Goal: Navigation & Orientation: Find specific page/section

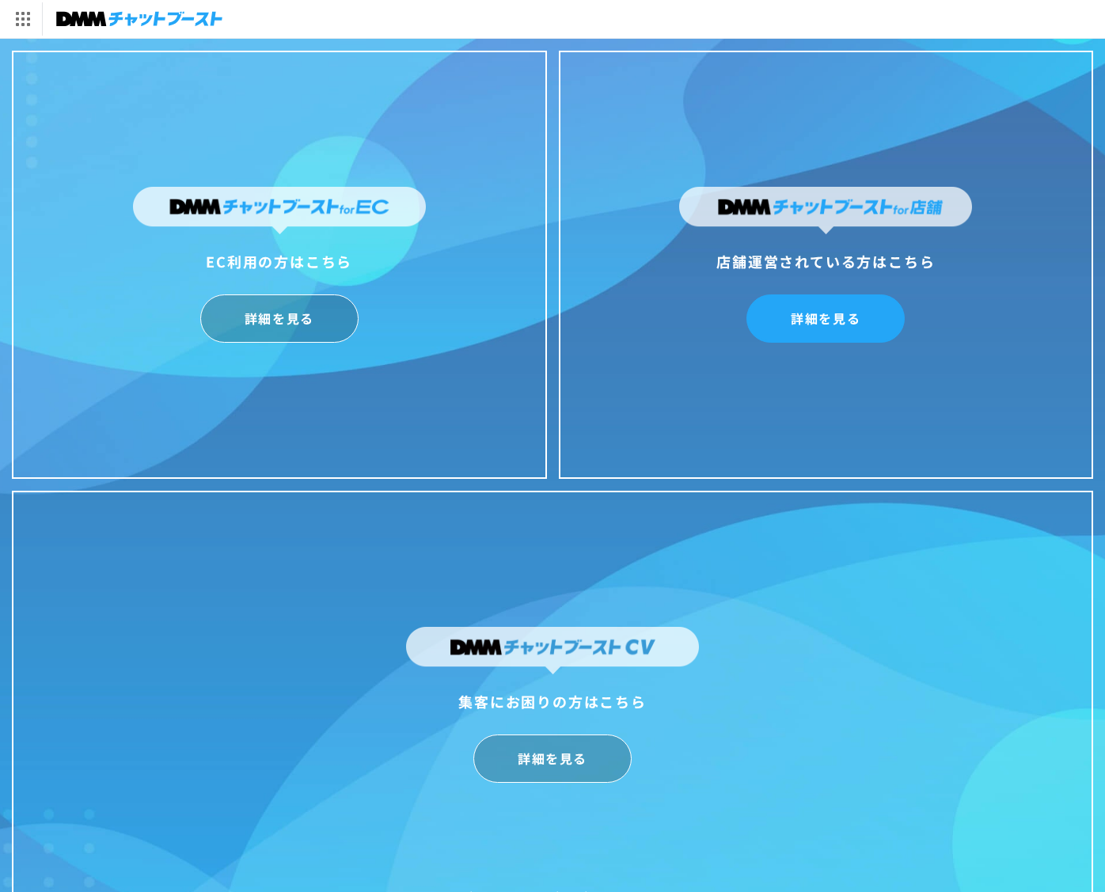
click at [816, 328] on link "詳細を見る" at bounding box center [825, 318] width 158 height 48
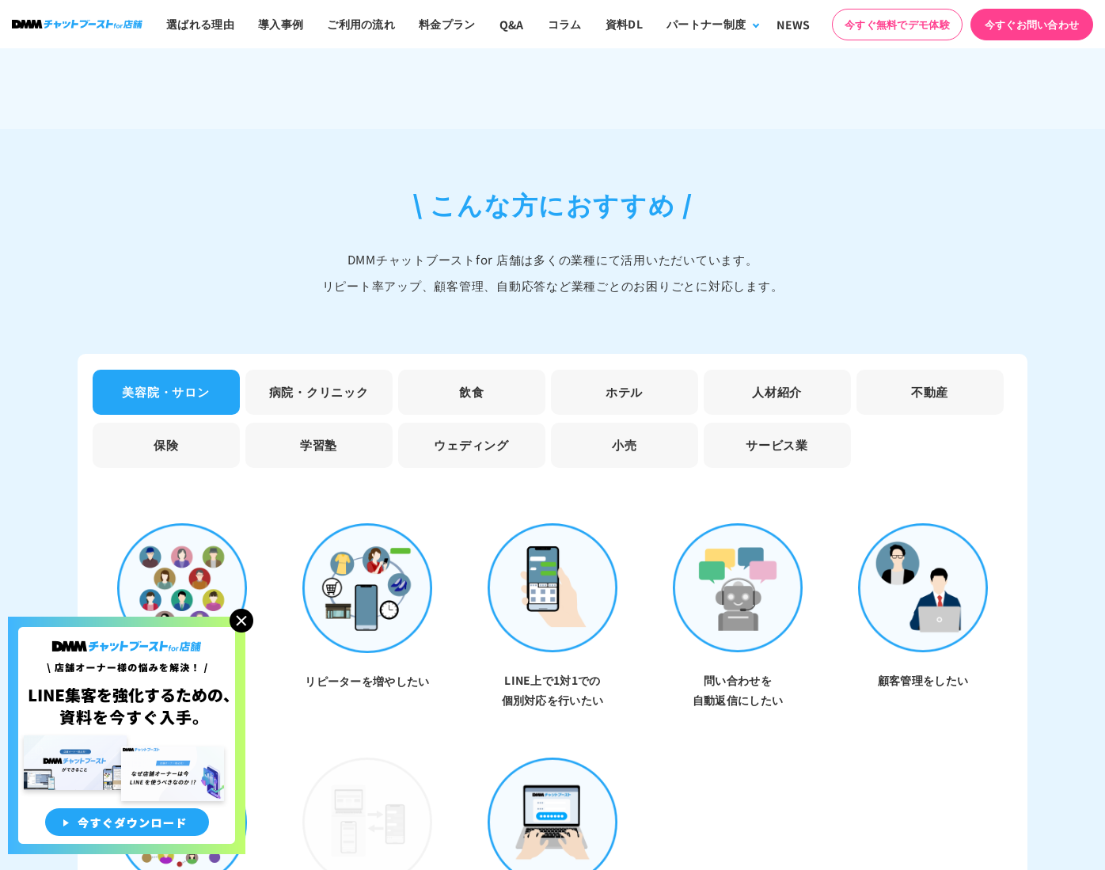
scroll to position [4328, 0]
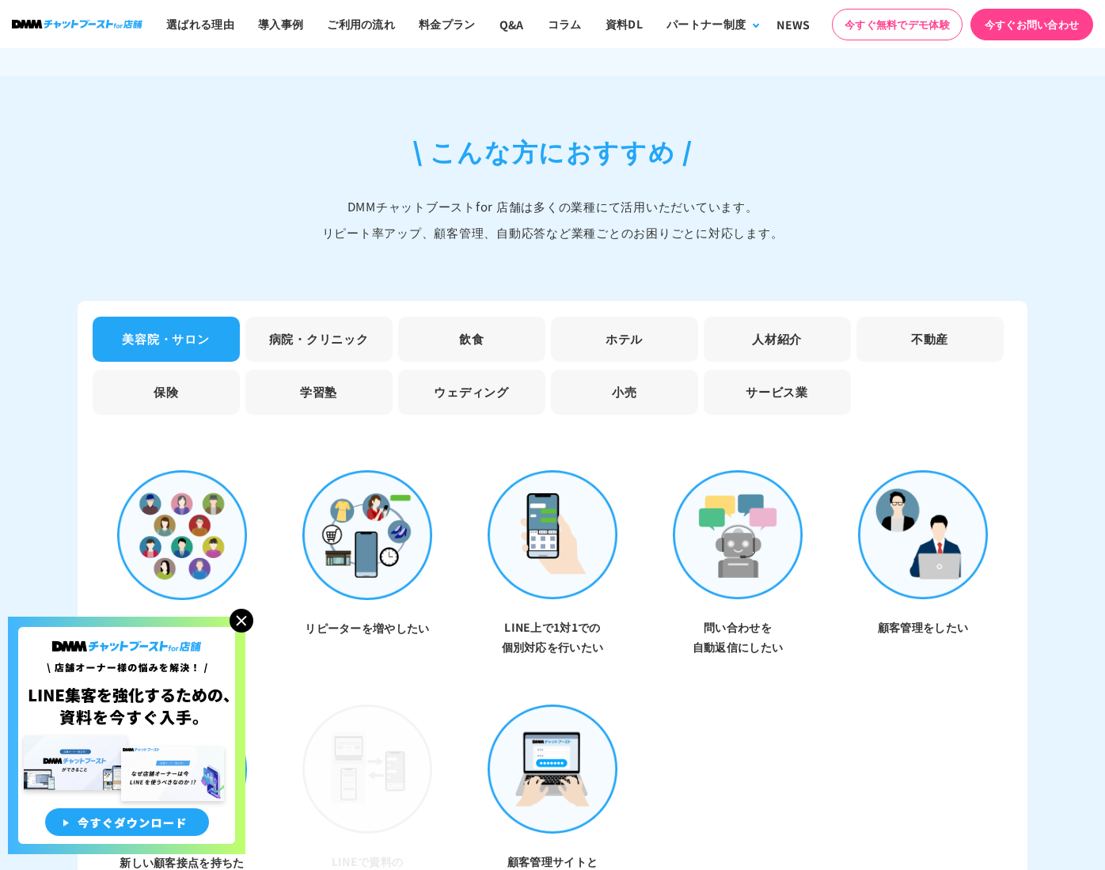
click at [235, 616] on img at bounding box center [242, 621] width 24 height 24
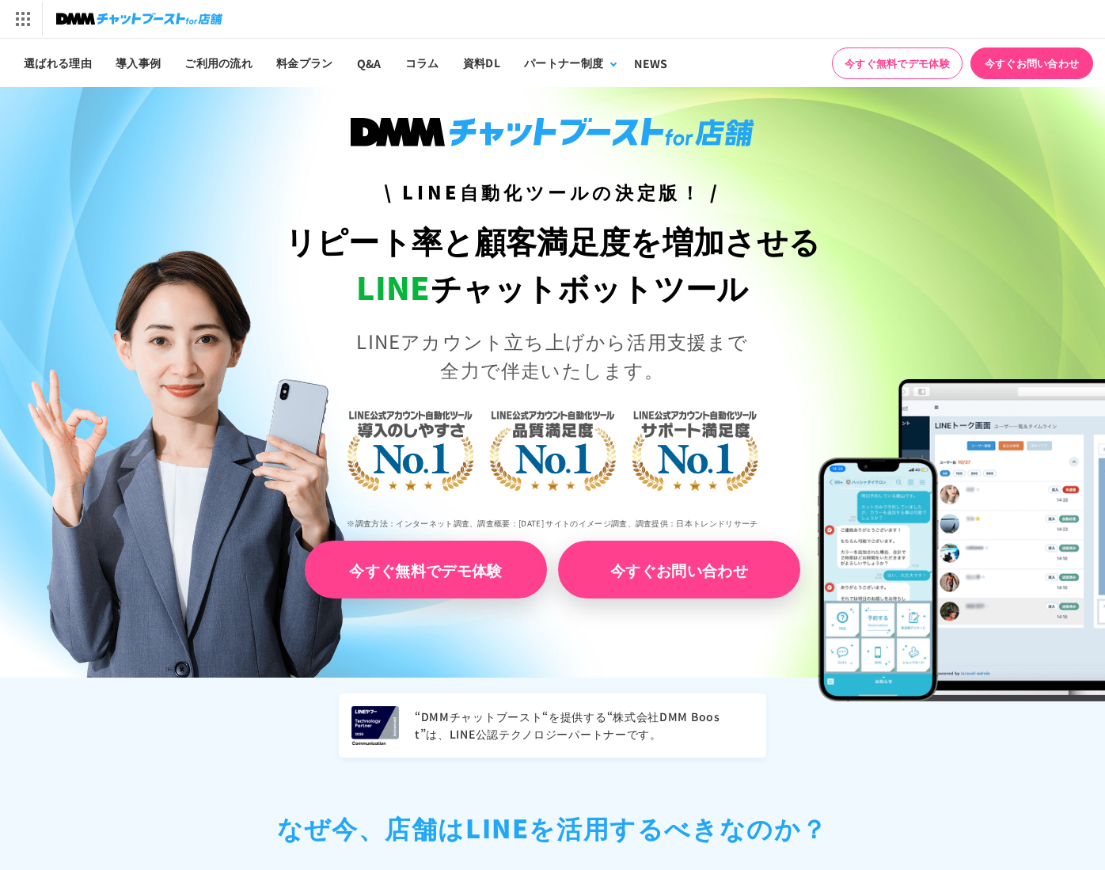
scroll to position [0, 0]
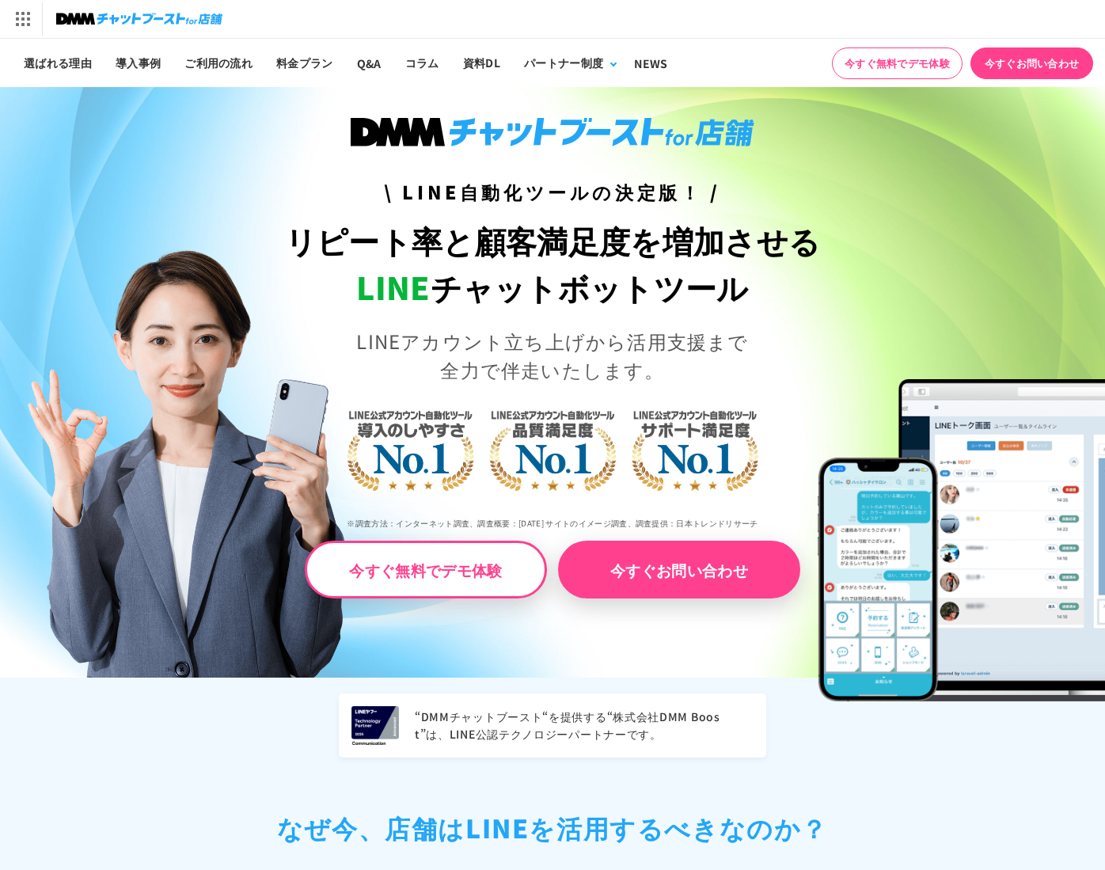
click at [117, 17] on img at bounding box center [139, 19] width 166 height 22
